Goal: Communication & Community: Answer question/provide support

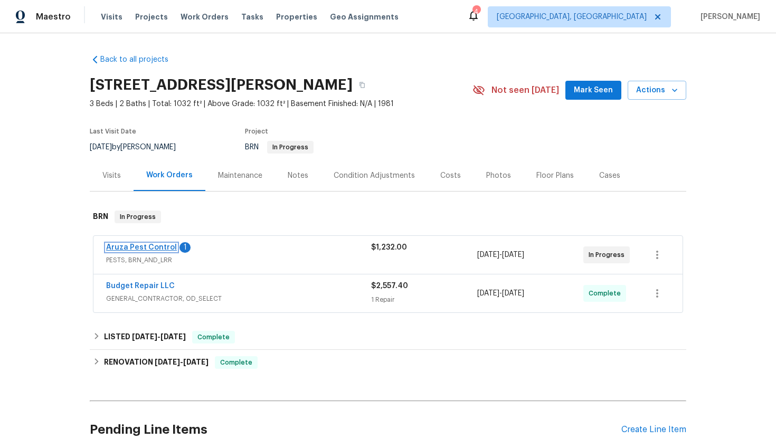
click at [147, 249] on link "Aruza Pest Control" at bounding box center [141, 247] width 71 height 7
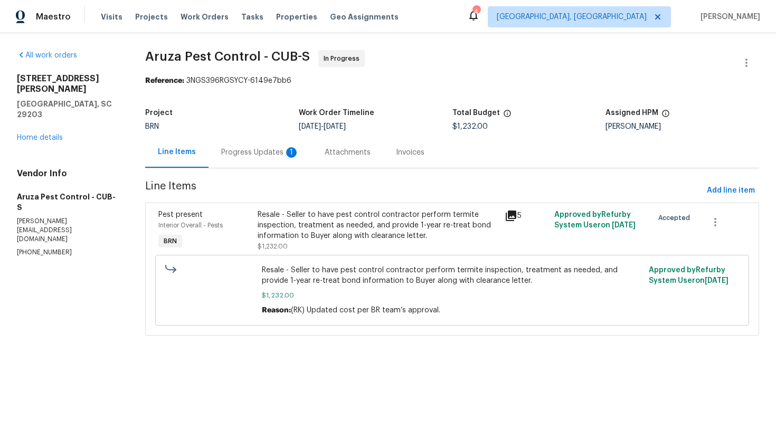
click at [277, 157] on div "Progress Updates 1" at bounding box center [260, 152] width 78 height 11
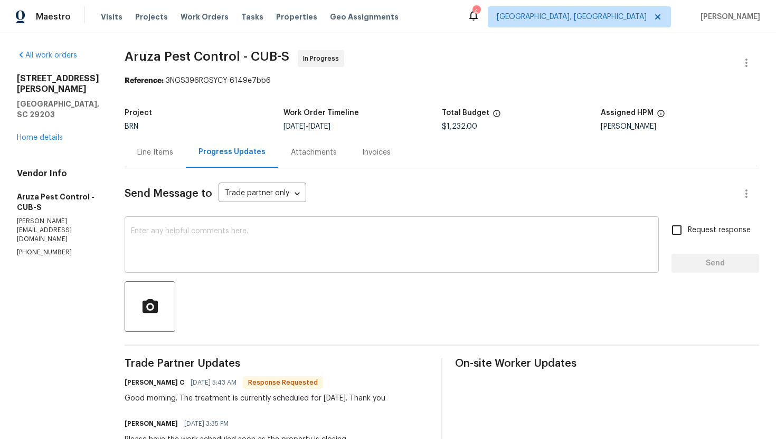
click at [300, 232] on textarea at bounding box center [392, 246] width 522 height 37
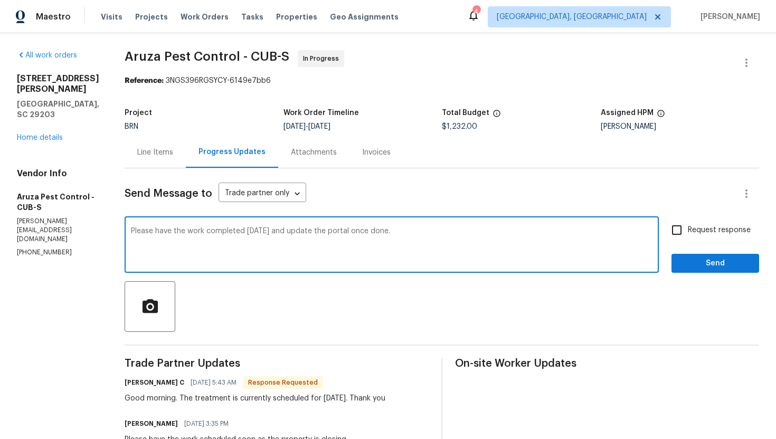
type textarea "Please have the work completed today and update the portal once done."
click at [667, 241] on input "Request response" at bounding box center [677, 230] width 22 height 22
checkbox input "true"
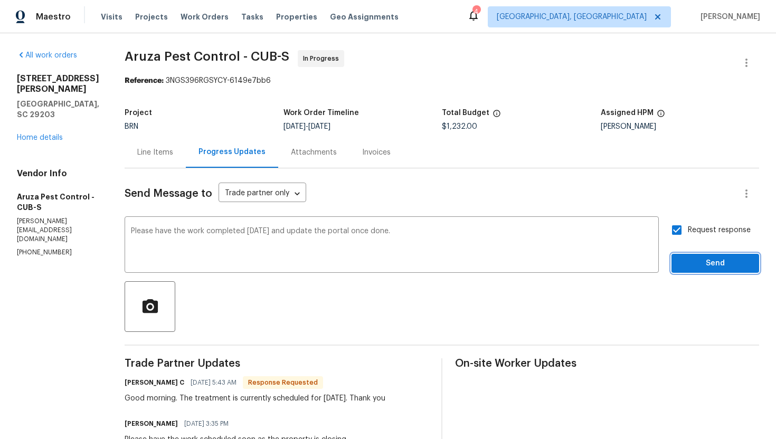
click at [685, 255] on button "Send" at bounding box center [715, 264] width 88 height 20
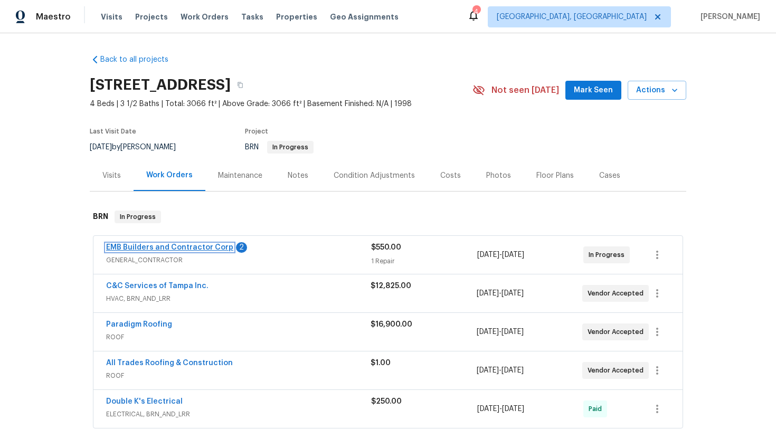
click at [201, 249] on link "EMB Builders and Contractor Corp" at bounding box center [169, 247] width 127 height 7
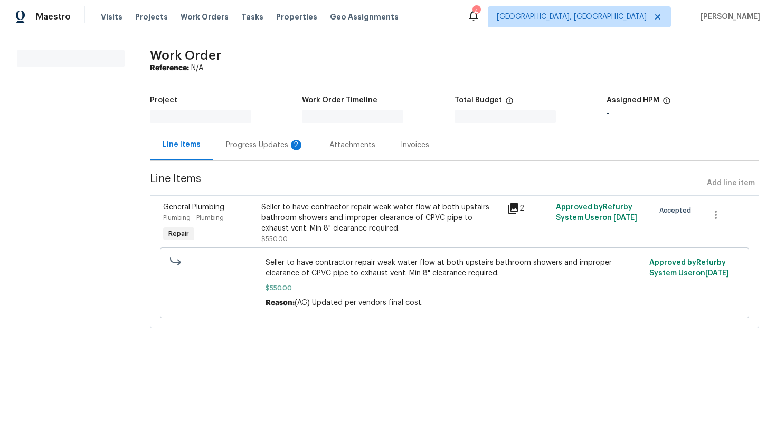
click at [275, 154] on div "Progress Updates 2" at bounding box center [264, 144] width 103 height 31
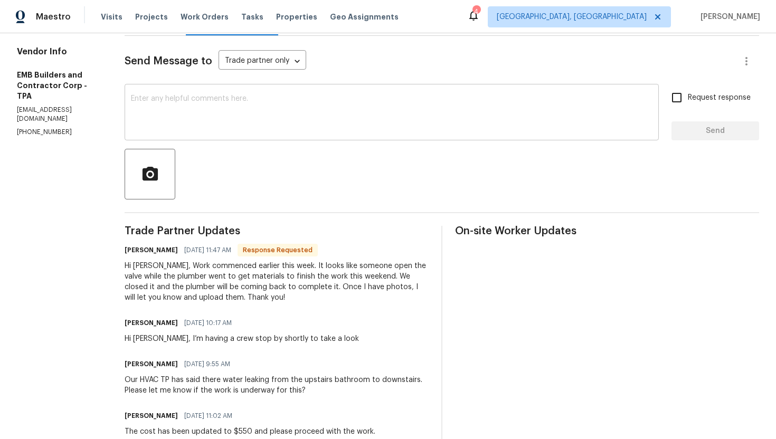
scroll to position [134, 0]
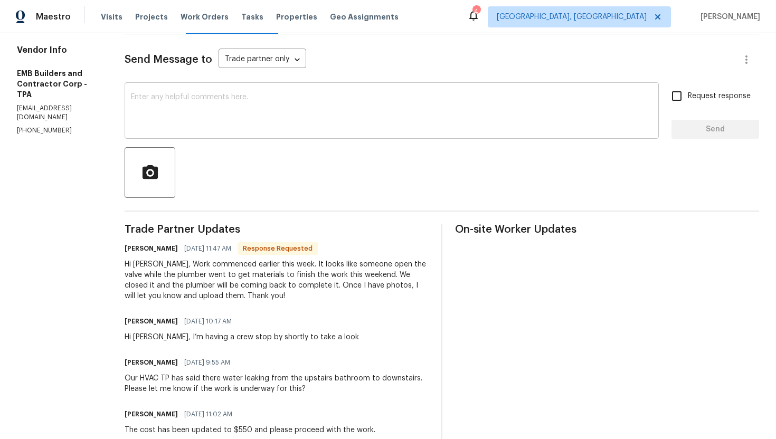
click at [245, 121] on textarea at bounding box center [392, 111] width 522 height 37
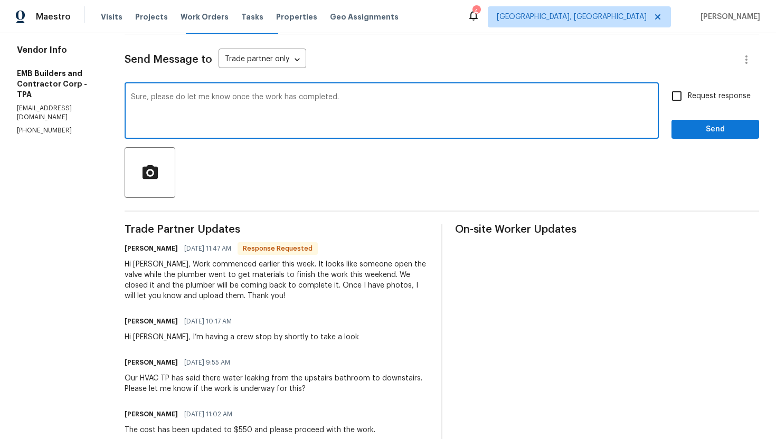
type textarea "Sure, please do let me know once the work has completed."
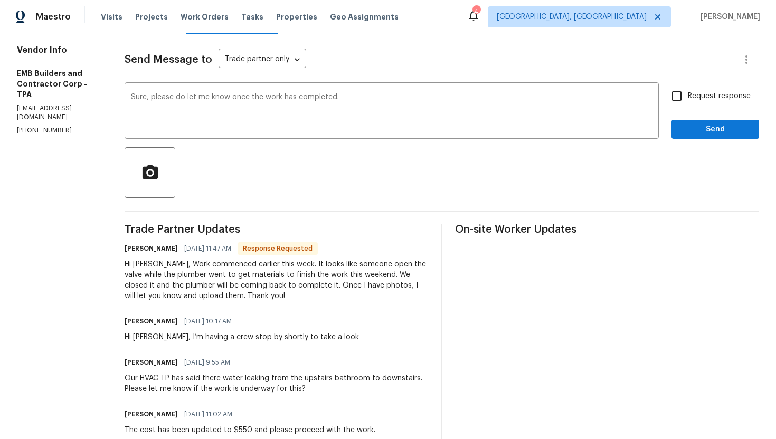
click at [702, 96] on span "Request response" at bounding box center [719, 96] width 63 height 11
click at [688, 96] on input "Request response" at bounding box center [677, 96] width 22 height 22
checkbox input "true"
click at [706, 136] on button "Send" at bounding box center [715, 130] width 88 height 20
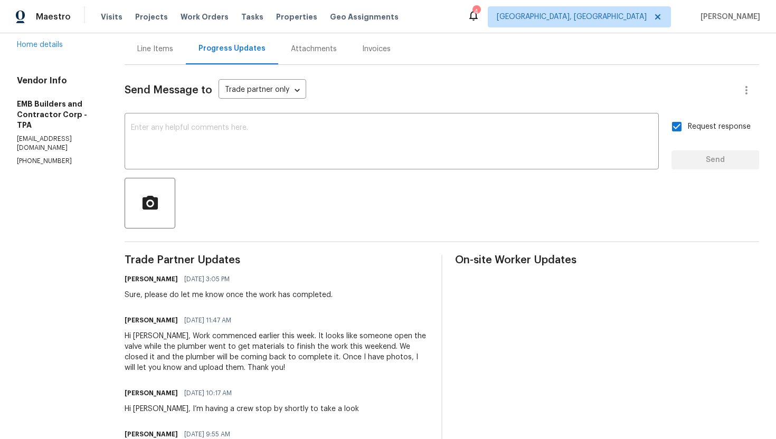
scroll to position [106, 0]
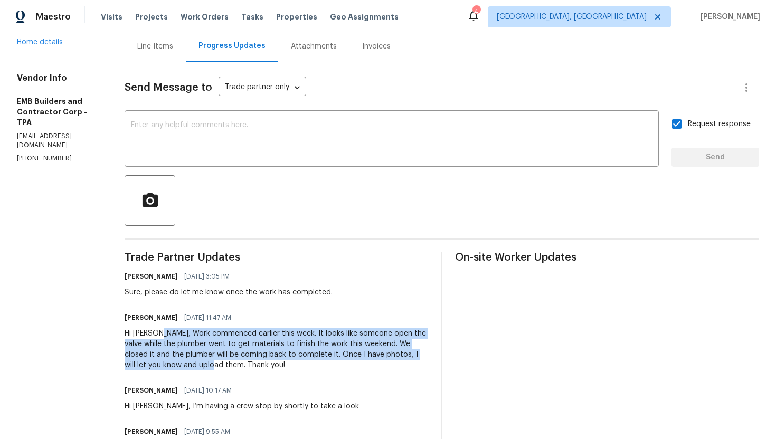
drag, startPoint x: 133, startPoint y: 335, endPoint x: 155, endPoint y: 362, distance: 35.0
click at [155, 362] on div "Hi [PERSON_NAME], Work commenced earlier this week. It looks like someone open …" at bounding box center [277, 349] width 304 height 42
copy div "Work commenced earlier this week. It looks like someone open the valve while th…"
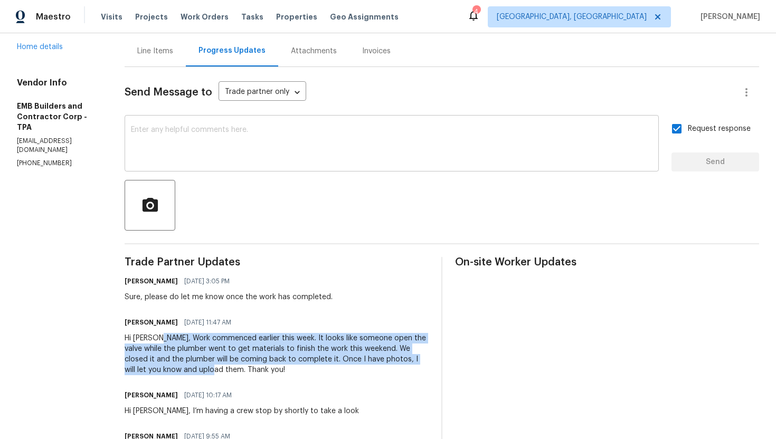
scroll to position [105, 0]
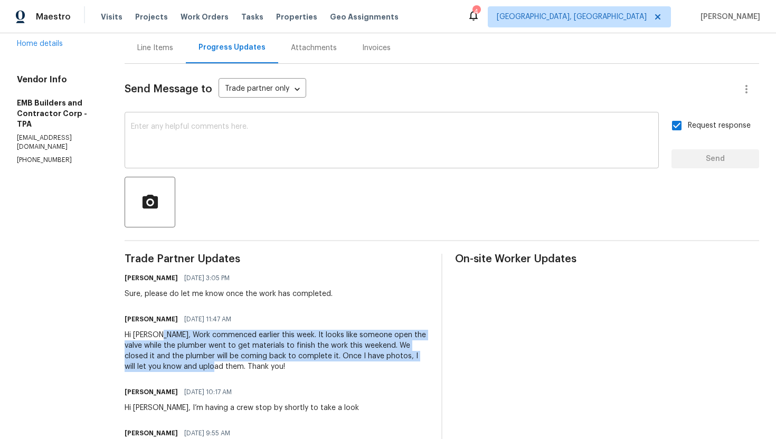
copy div "Work commenced earlier this week. It looks like someone open the valve while th…"
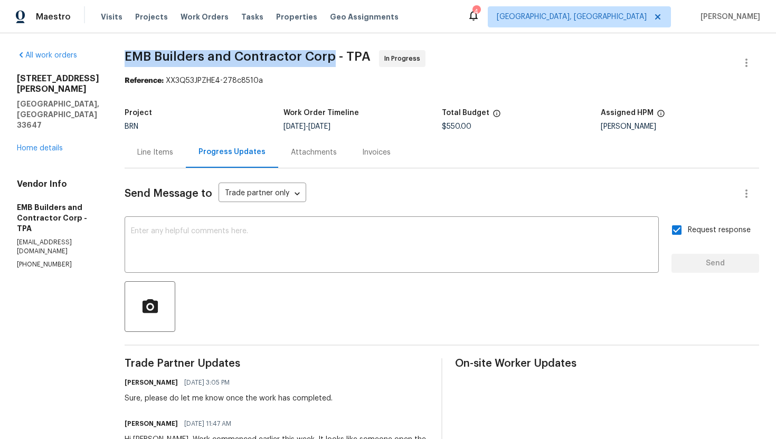
drag, startPoint x: 103, startPoint y: 57, endPoint x: 310, endPoint y: 59, distance: 207.5
click at [310, 59] on div "All work orders [STREET_ADDRESS][PERSON_NAME] Home details Vendor Info EMB Buil…" at bounding box center [388, 425] width 776 height 784
copy span "EMB Builders and Contractor Corp"
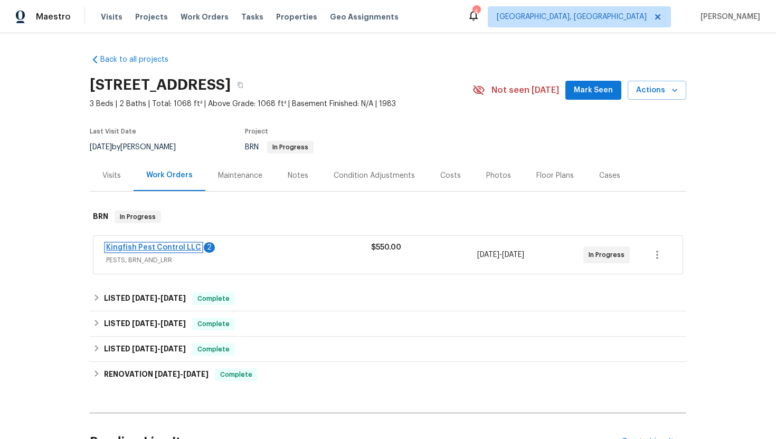
click at [162, 249] on link "Kingfish Pest Control LLC" at bounding box center [153, 247] width 95 height 7
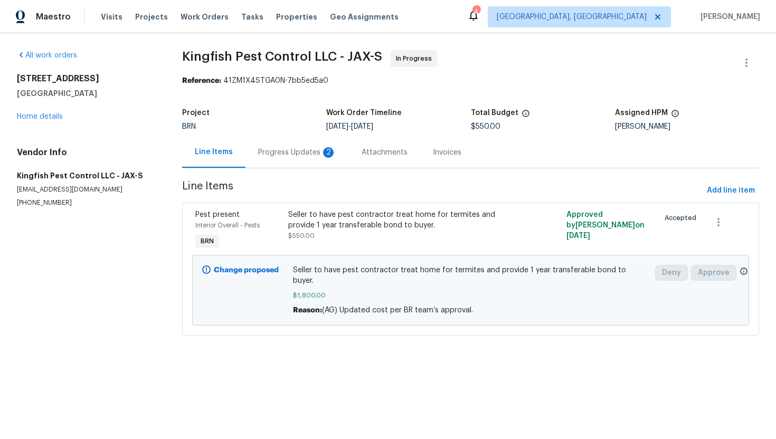
click at [288, 160] on div "Progress Updates 2" at bounding box center [296, 152] width 103 height 31
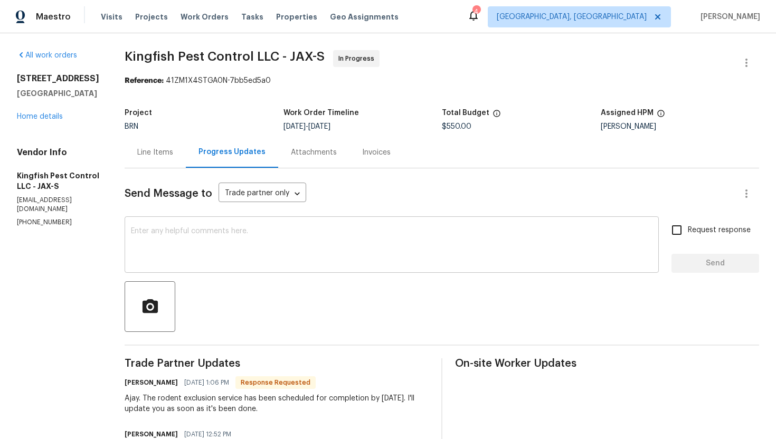
click at [276, 230] on textarea at bounding box center [392, 246] width 522 height 37
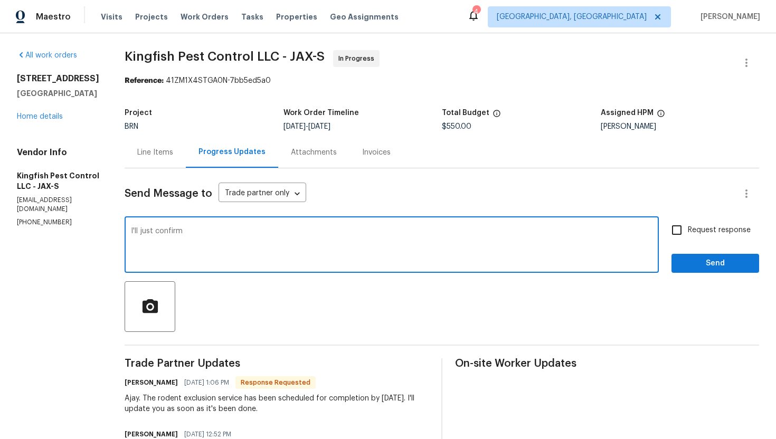
click at [128, 233] on div "I'll just confirm x ​" at bounding box center [392, 246] width 534 height 54
click at [131, 232] on textarea "I'll just confirm" at bounding box center [392, 246] width 522 height 37
click at [233, 232] on textarea "Thank you, I'll just confirm" at bounding box center [392, 246] width 522 height 37
type textarea "Thank you, I'll just confirm this and let you know soon."
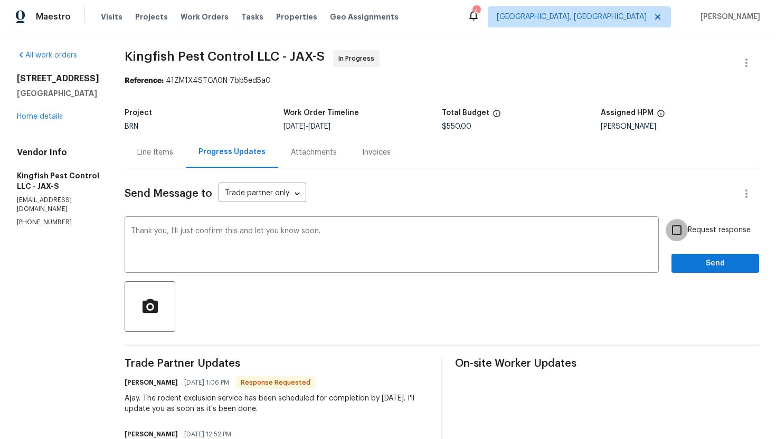
click at [670, 229] on input "Request response" at bounding box center [677, 230] width 22 height 22
checkbox input "true"
click at [688, 258] on span "Send" at bounding box center [715, 263] width 71 height 13
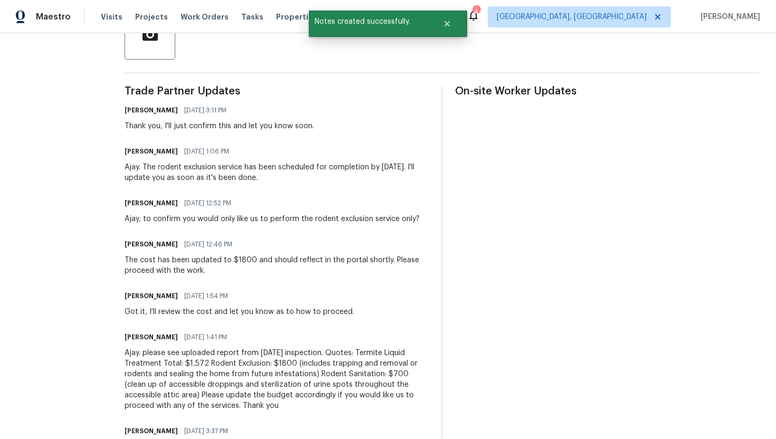
scroll to position [276, 0]
